Goal: Task Accomplishment & Management: Complete application form

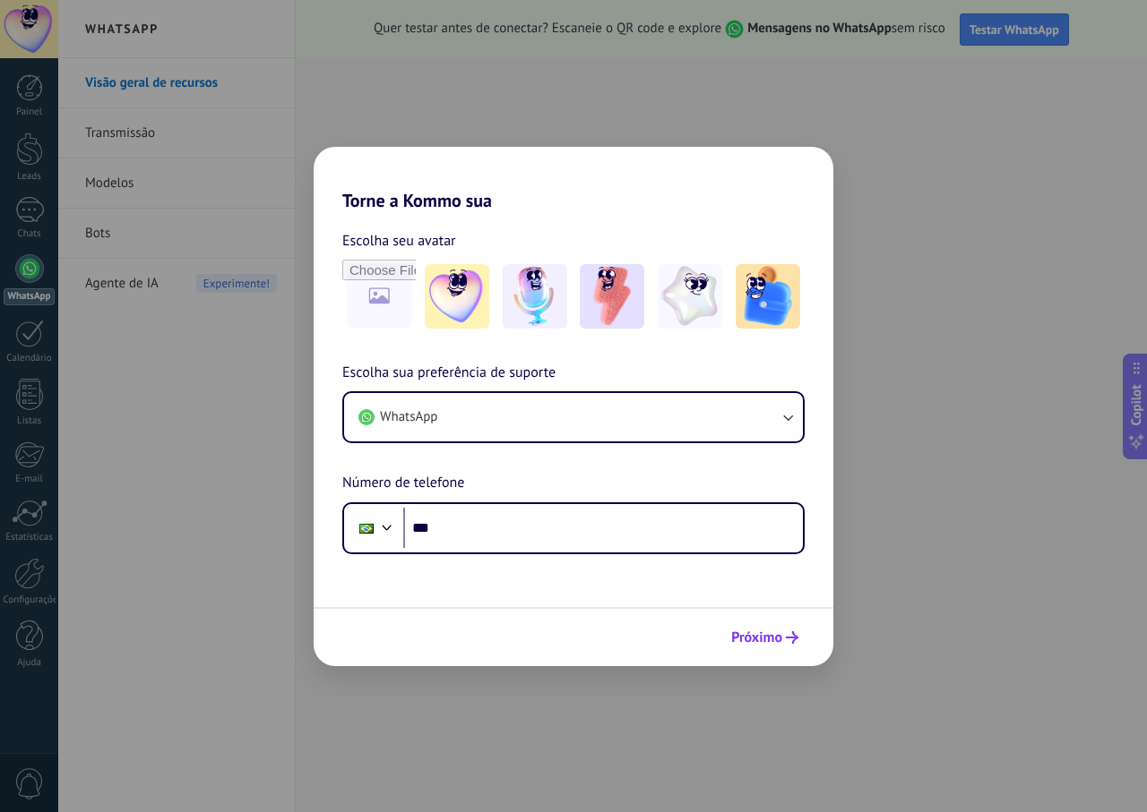
click at [762, 641] on span "Próximo" at bounding box center [756, 638] width 51 height 13
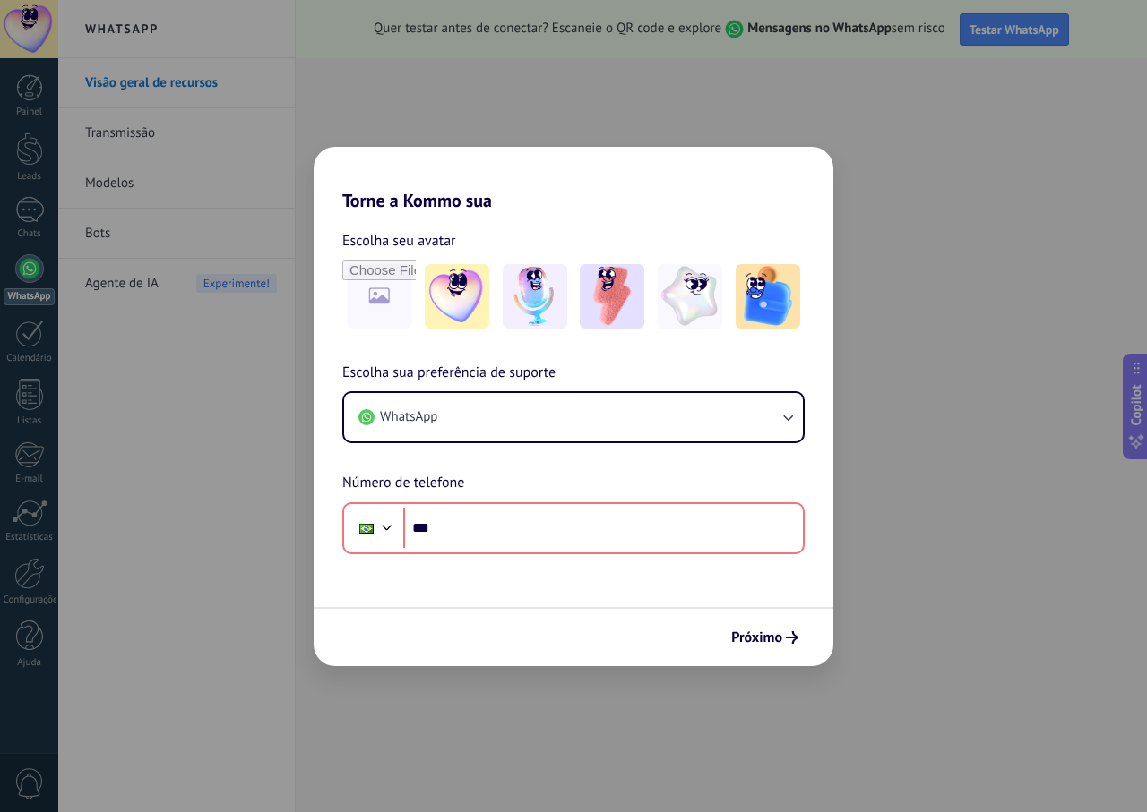
click at [160, 465] on div "Torne a Kommo sua Escolha seu avatar Escolha sua preferência de suporte WhatsAp…" at bounding box center [573, 406] width 1147 height 812
click at [390, 289] on input "file" at bounding box center [379, 297] width 70 height 70
click at [440, 288] on img at bounding box center [457, 296] width 64 height 64
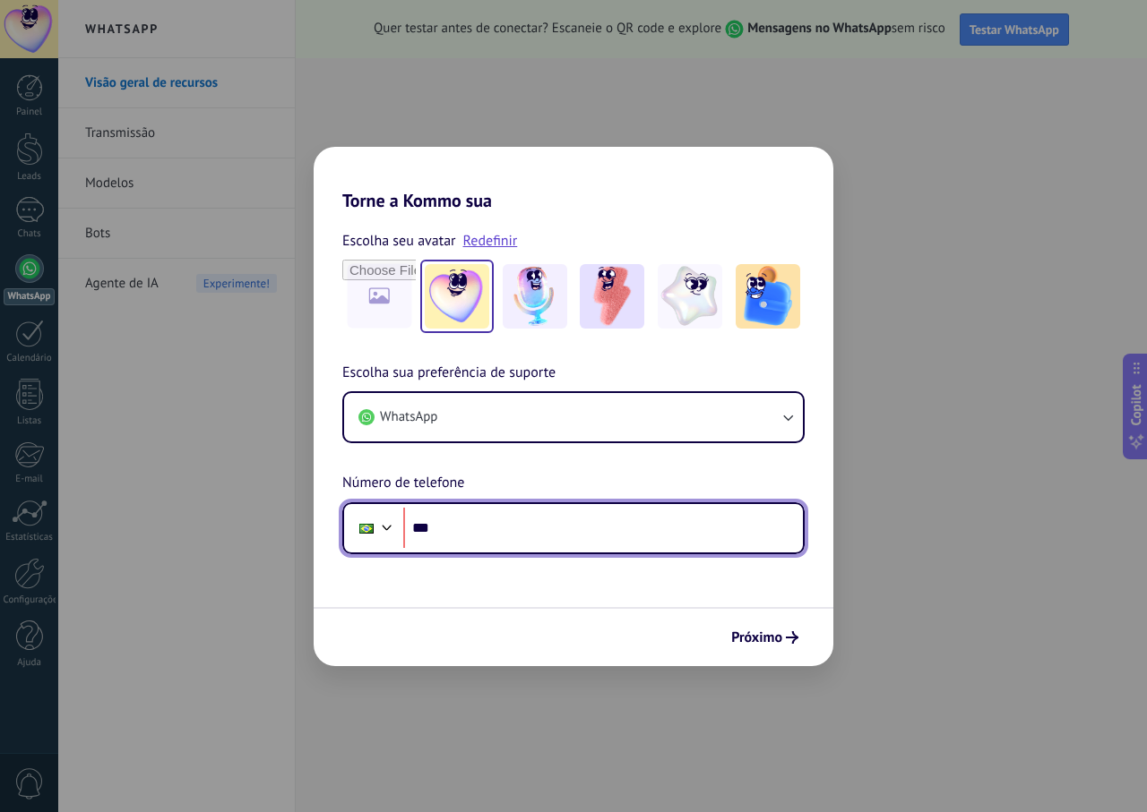
click at [490, 533] on input "***" at bounding box center [603, 528] width 400 height 41
type input "**********"
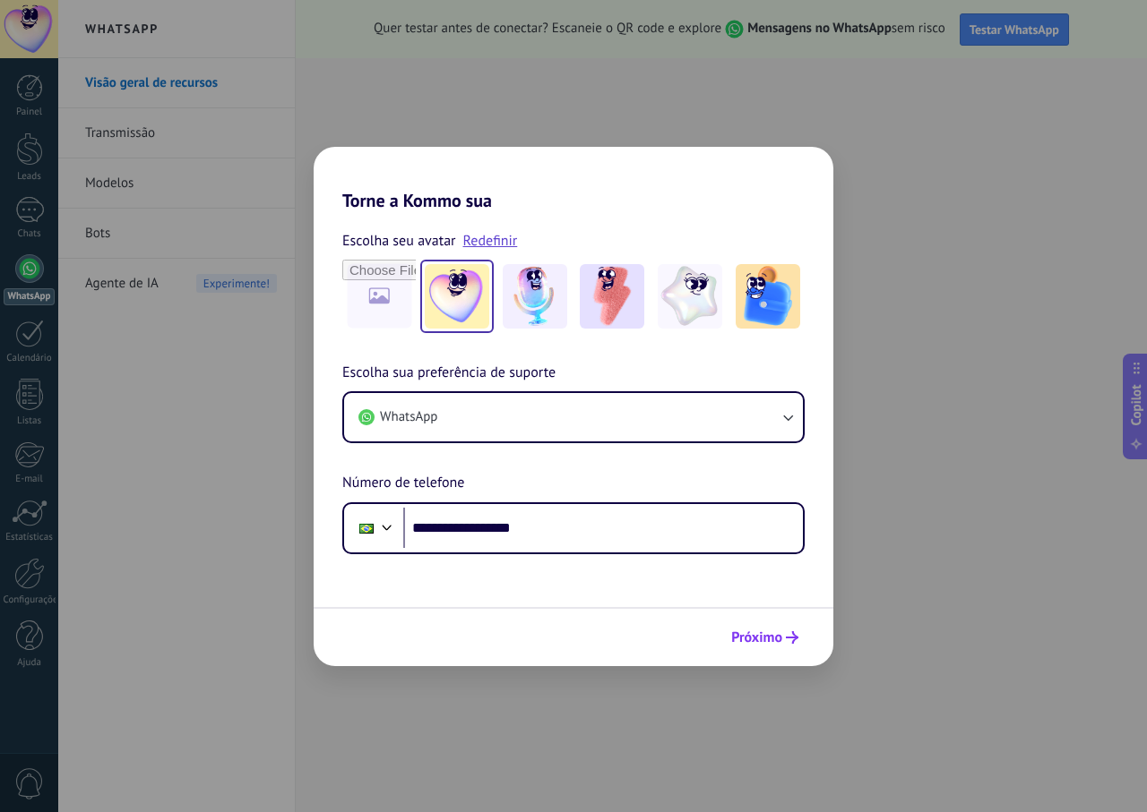
click at [767, 633] on span "Próximo" at bounding box center [756, 638] width 51 height 13
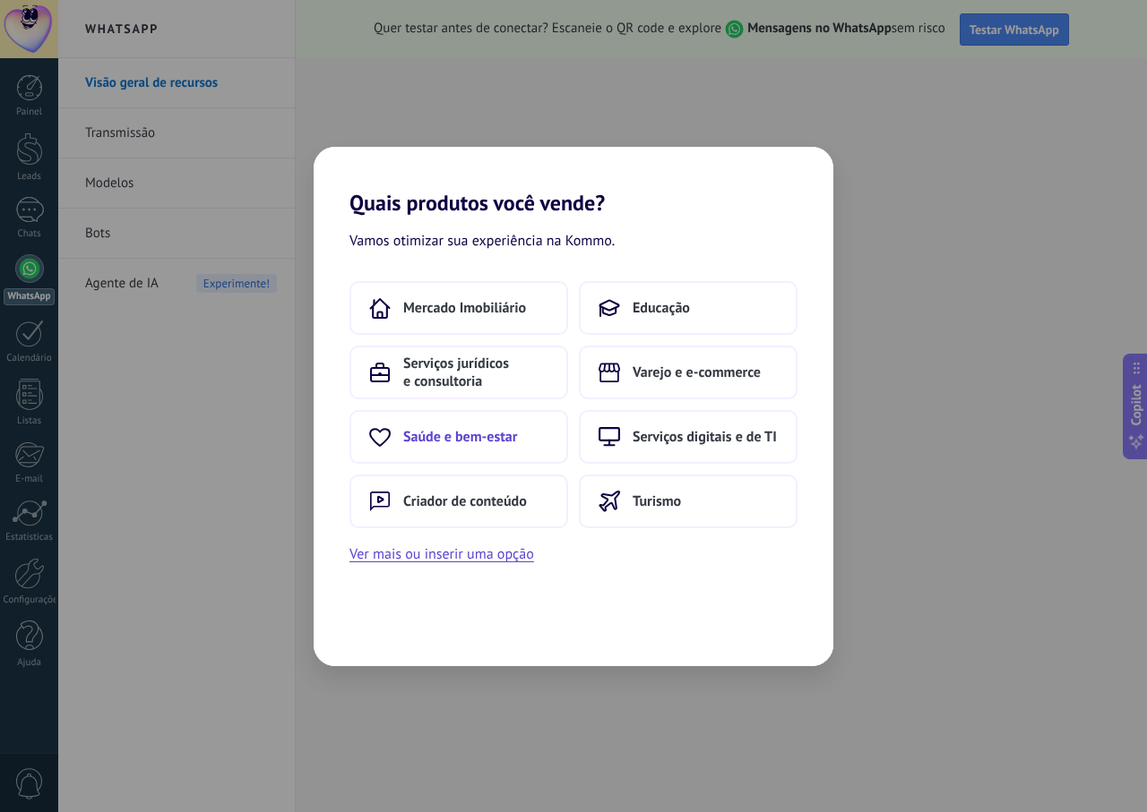
click at [442, 431] on span "Saúde e bem-estar" at bounding box center [460, 437] width 114 height 18
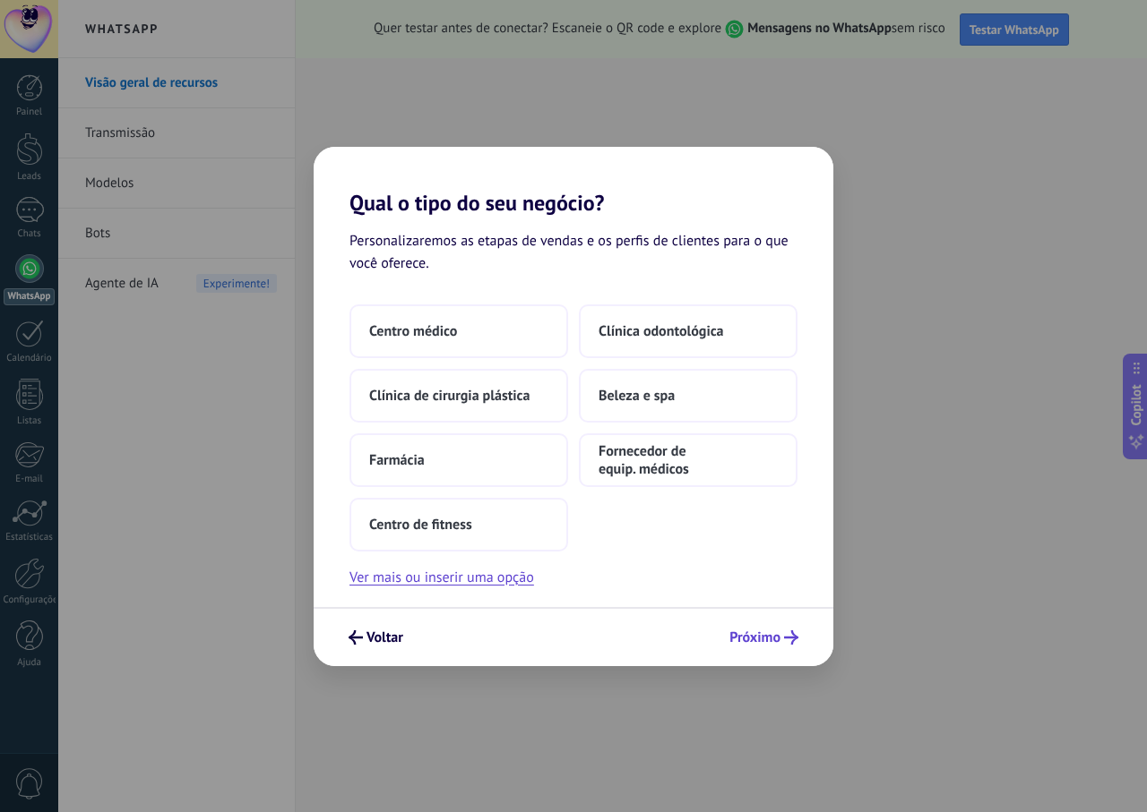
click at [765, 628] on button "Próximo" at bounding box center [763, 638] width 85 height 30
click at [762, 633] on span "Próximo" at bounding box center [754, 638] width 51 height 13
click at [664, 386] on button "Beleza e spa" at bounding box center [688, 396] width 219 height 54
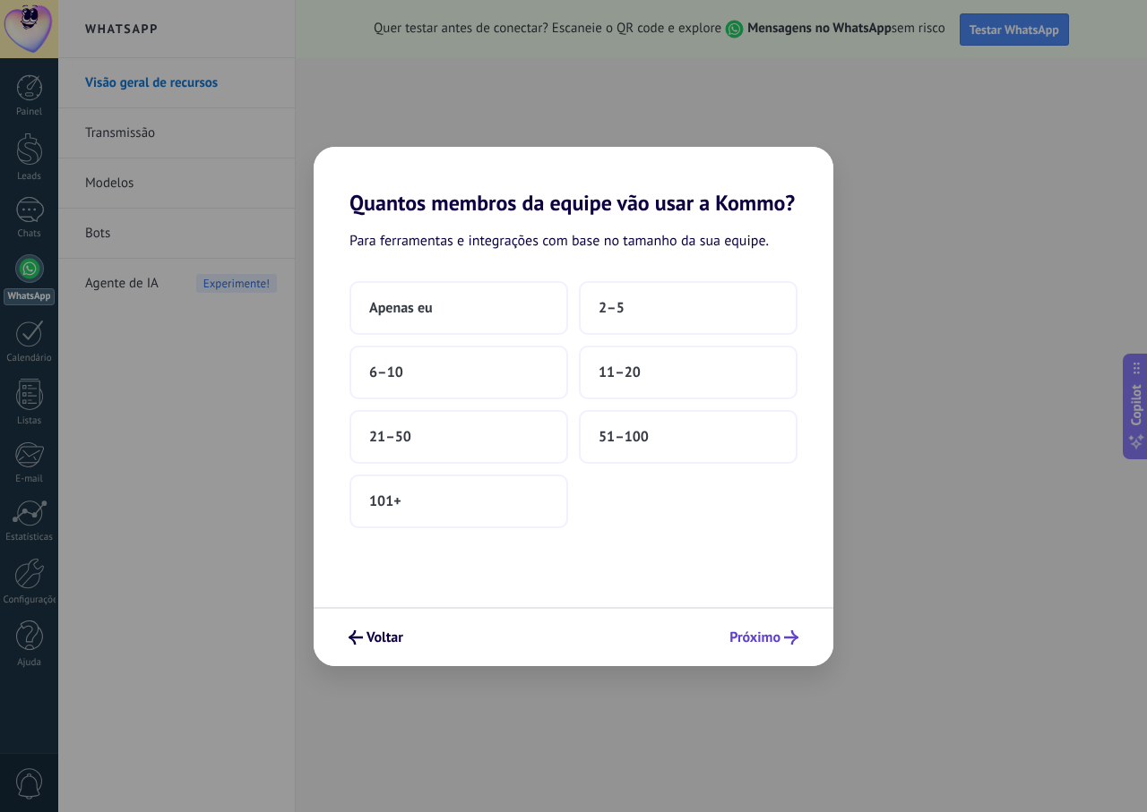
click at [776, 644] on span "Próximo" at bounding box center [754, 638] width 51 height 13
click at [628, 386] on button "11–20" at bounding box center [688, 373] width 219 height 54
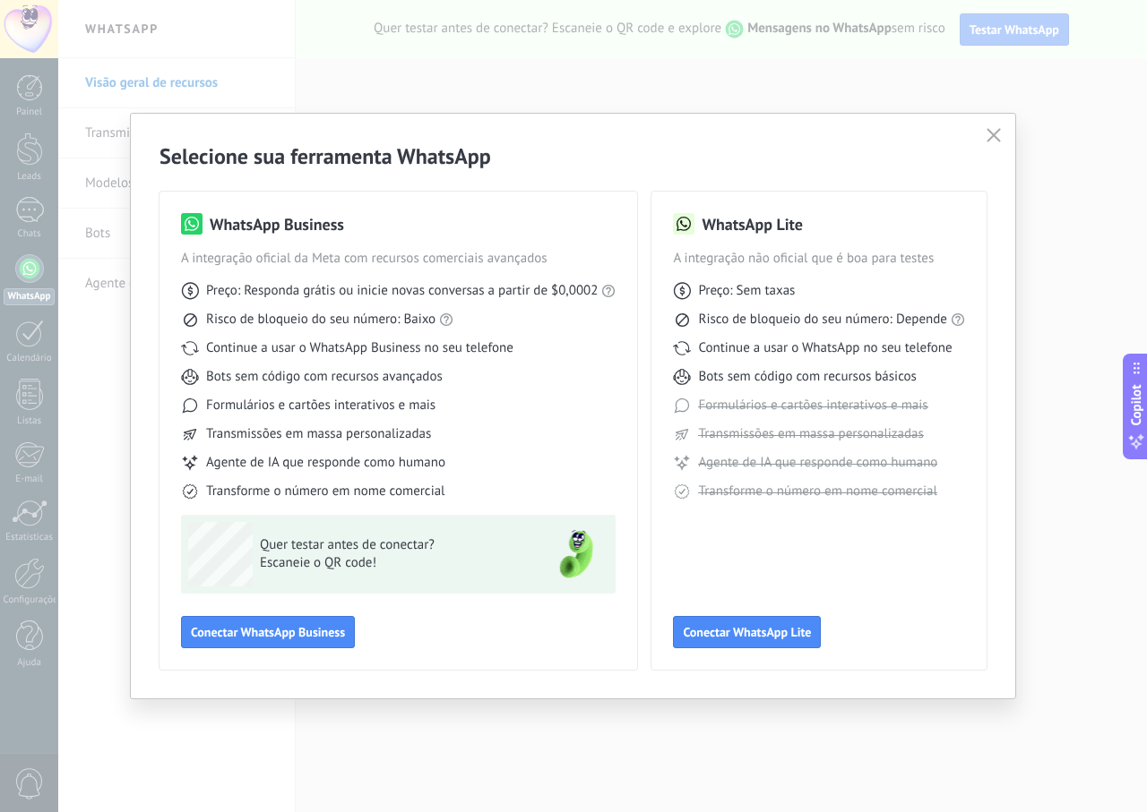
drag, startPoint x: 410, startPoint y: 655, endPoint x: 495, endPoint y: 568, distance: 121.6
click at [411, 654] on div "WhatsApp Business A integração oficial da Meta com recursos comerciais avançado…" at bounding box center [397, 431] width 477 height 478
click at [987, 138] on icon "button" at bounding box center [993, 135] width 14 height 14
